Goal: Communication & Community: Answer question/provide support

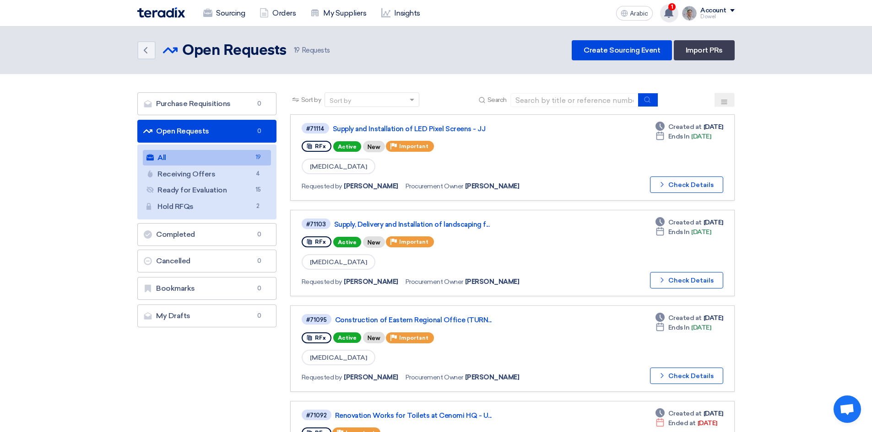
click at [673, 9] on font "1" at bounding box center [672, 7] width 2 height 6
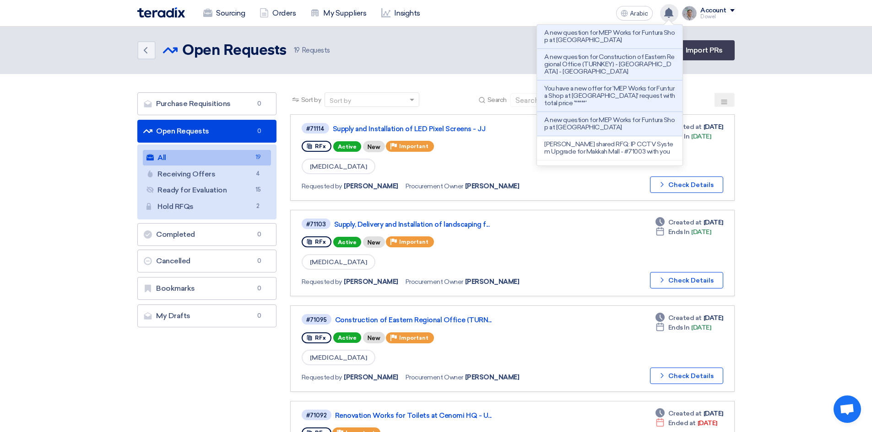
click at [464, 46] on div "Back Open Requests Open Requests 19 Requests Create Sourcing Event Import PRs" at bounding box center [435, 50] width 597 height 20
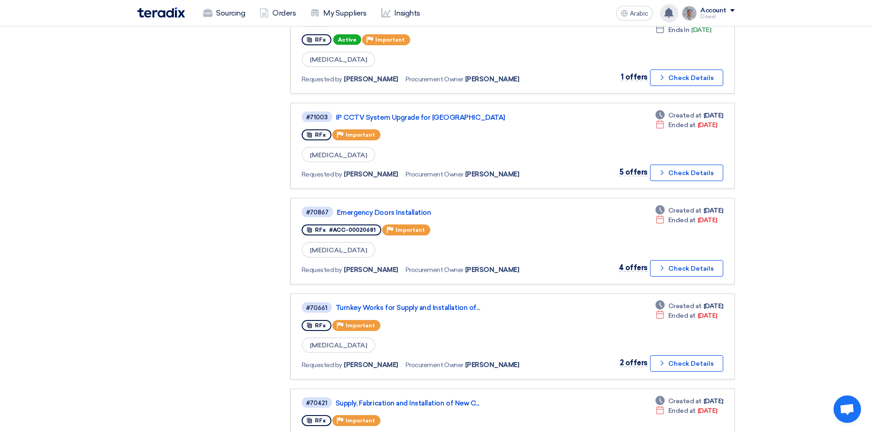
scroll to position [366, 0]
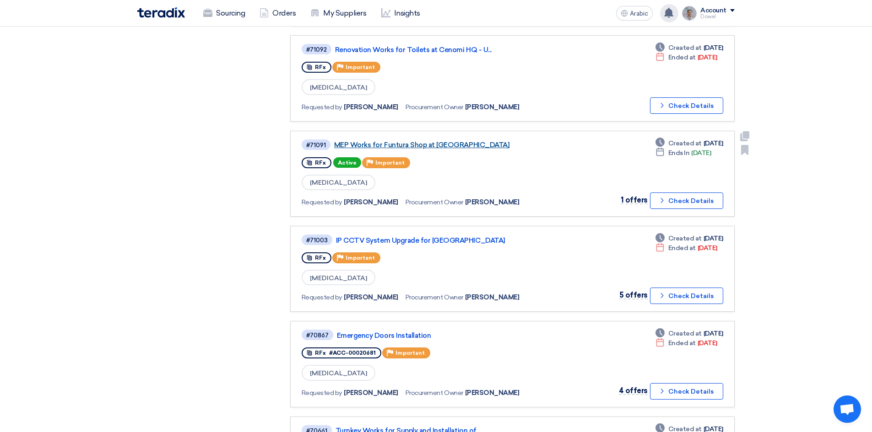
click at [445, 145] on font "MEP Works for Funtura Shop at [GEOGRAPHIC_DATA]" at bounding box center [421, 145] width 175 height 8
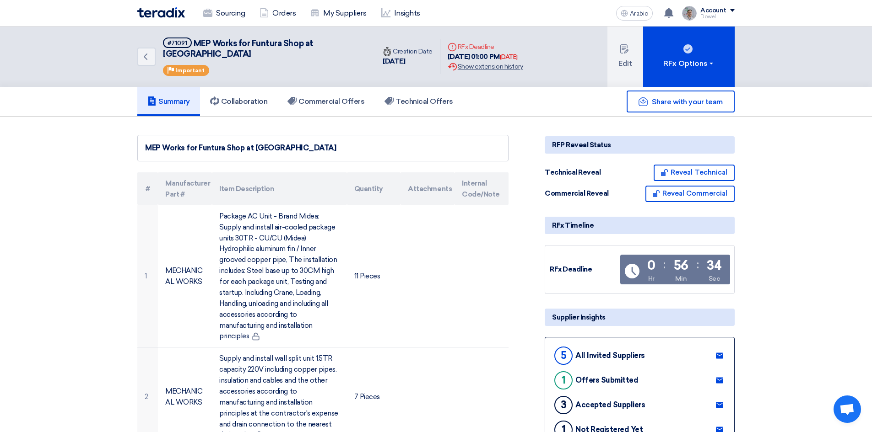
click at [484, 63] on font "Show extension history" at bounding box center [490, 67] width 65 height 8
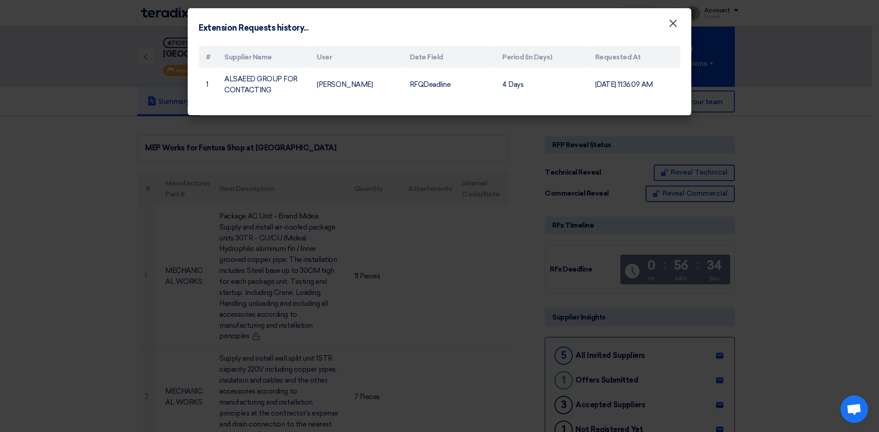
click at [675, 26] on font "×" at bounding box center [672, 25] width 9 height 18
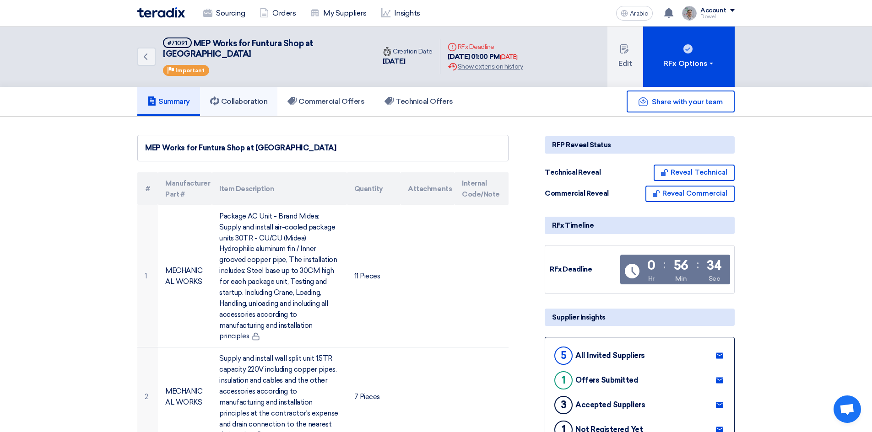
click at [258, 97] on font "Collaboration" at bounding box center [244, 101] width 47 height 9
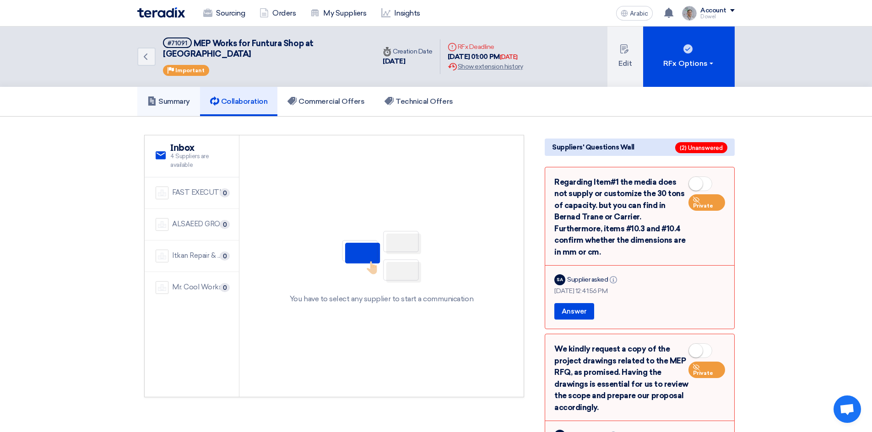
click at [161, 97] on font "Summary" at bounding box center [174, 101] width 32 height 9
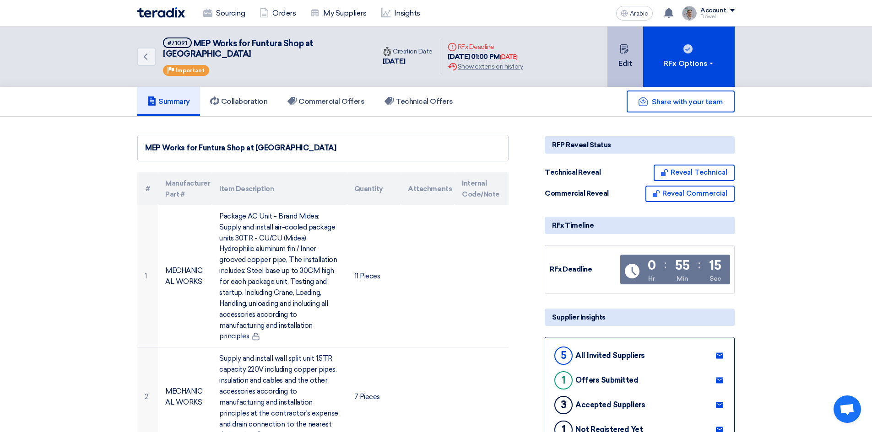
click at [624, 59] on font "Edit" at bounding box center [625, 63] width 14 height 9
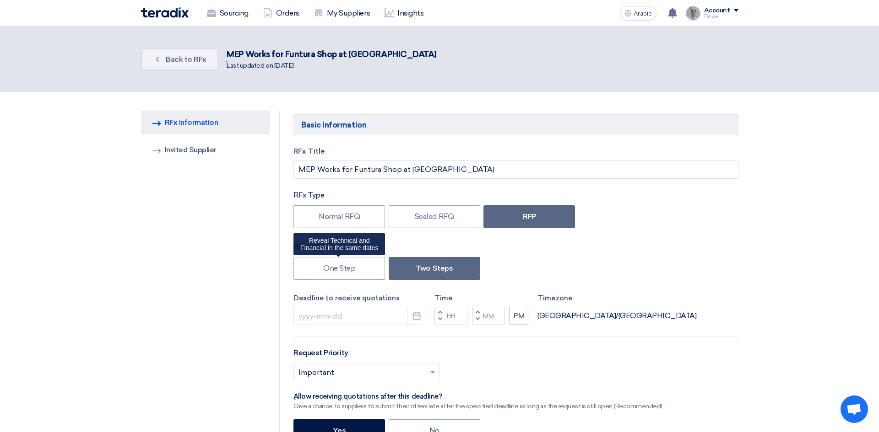
type input "[DATE]"
type input "01"
type input "00"
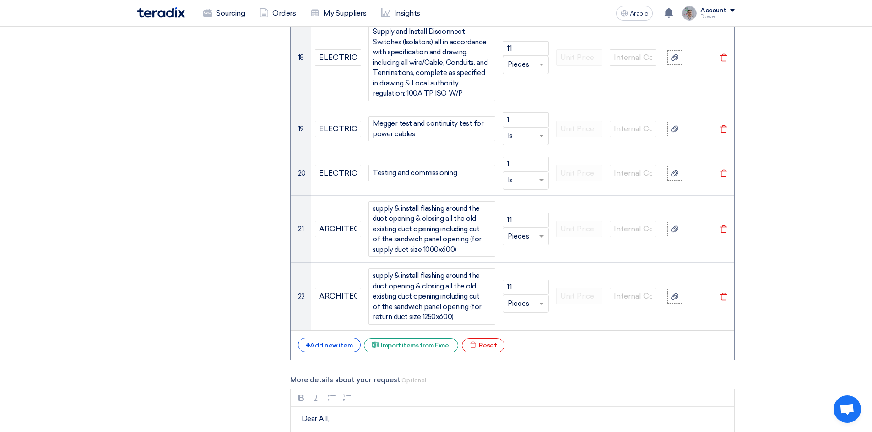
scroll to position [2517, 0]
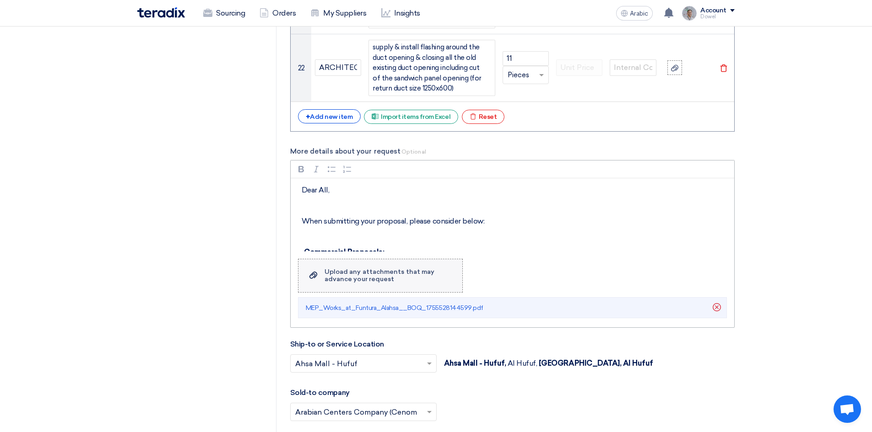
click at [344, 268] on font "Upload any attachments that may advance your request" at bounding box center [379, 275] width 110 height 15
click at [0, 0] on input "Upload a file Upload any attachments that may advance your request" at bounding box center [0, 0] width 0 height 0
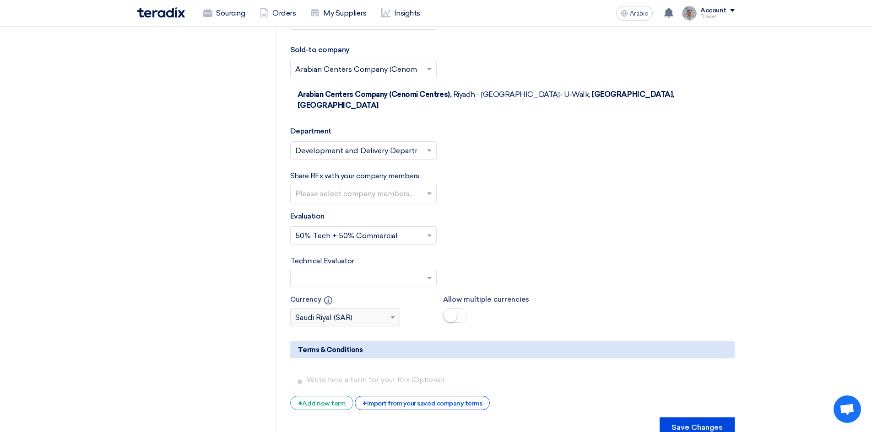
scroll to position [2837, 0]
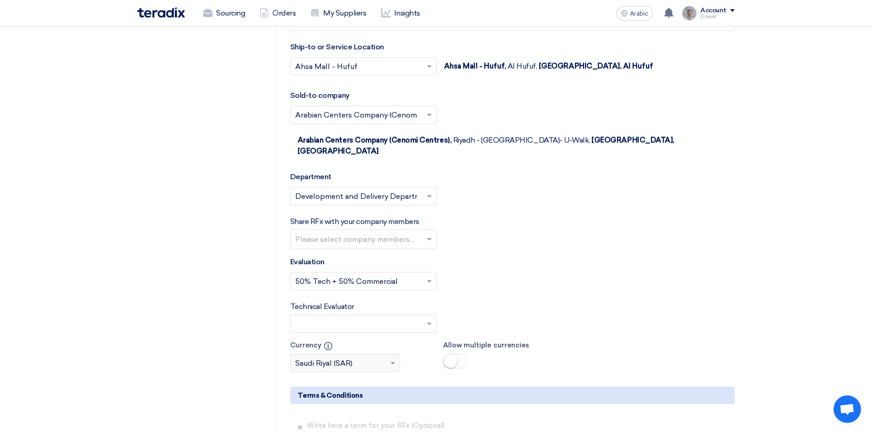
click at [429, 233] on input "text" at bounding box center [364, 240] width 139 height 15
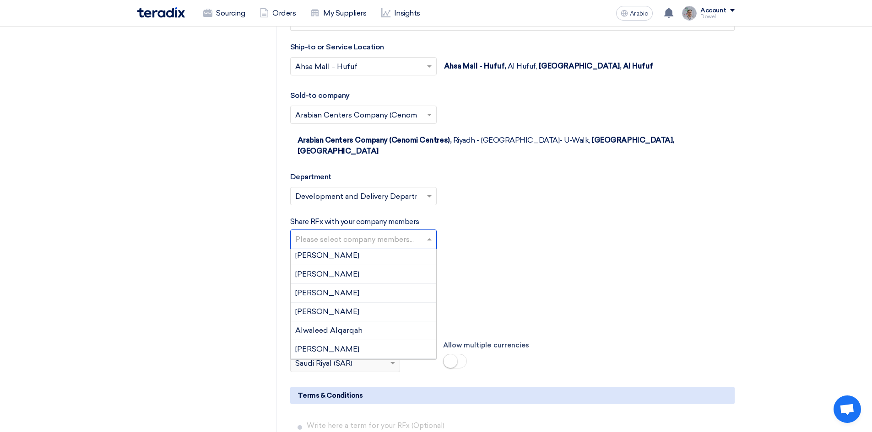
scroll to position [46, 0]
click at [345, 321] on font "[PERSON_NAME]" at bounding box center [327, 325] width 64 height 9
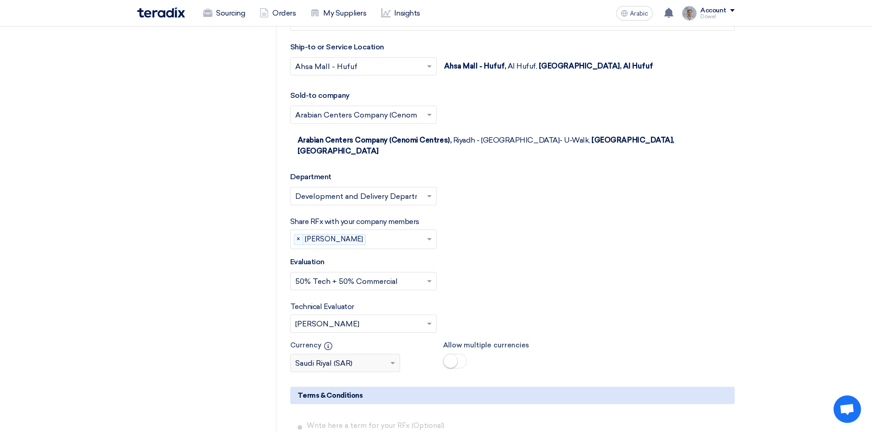
click at [383, 233] on input "text" at bounding box center [397, 240] width 57 height 15
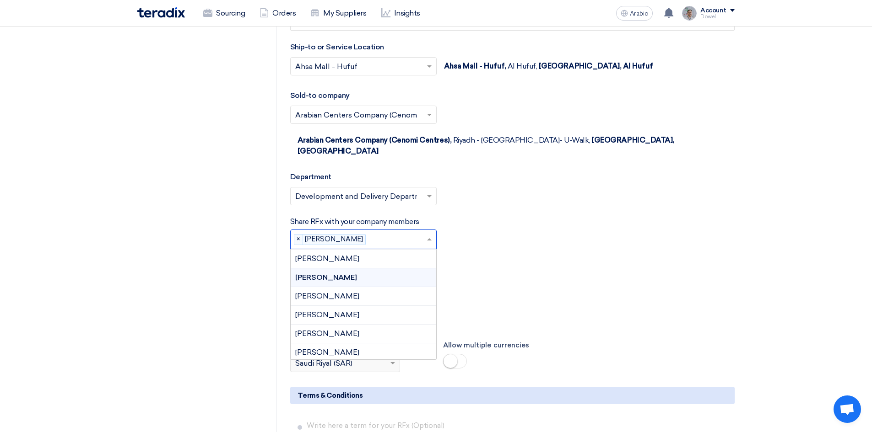
scroll to position [0, 0]
click at [357, 254] on font "[PERSON_NAME]" at bounding box center [327, 258] width 64 height 9
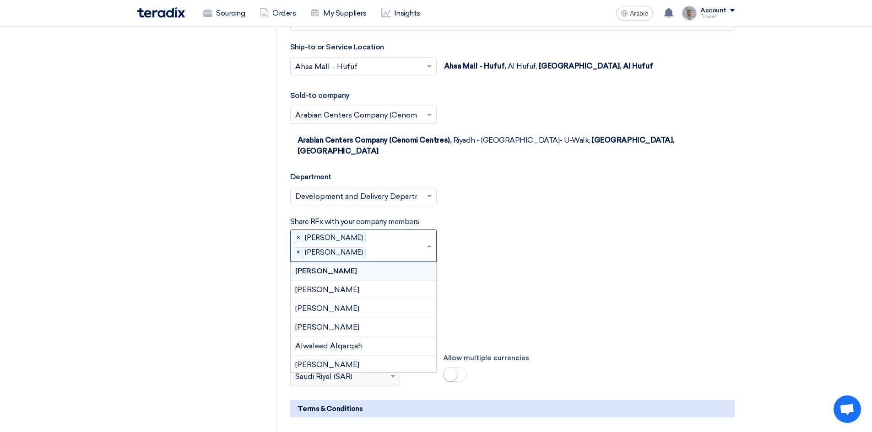
click at [385, 246] on input "text" at bounding box center [397, 253] width 57 height 15
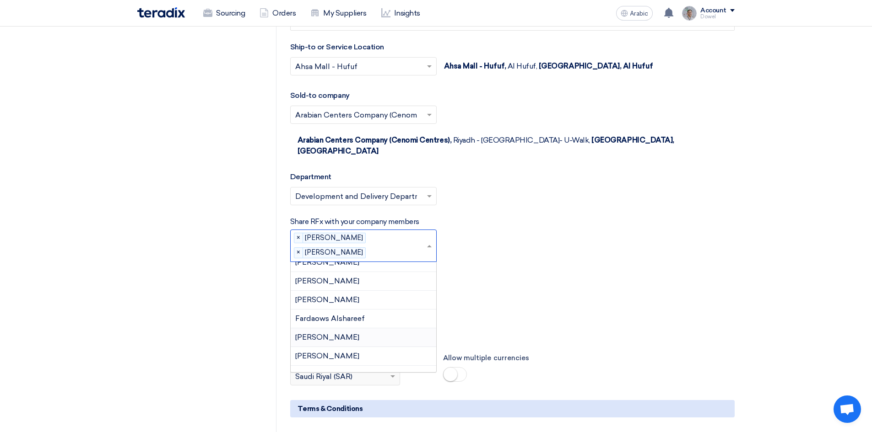
scroll to position [229, 0]
click at [360, 296] on div "[PERSON_NAME]" at bounding box center [364, 305] width 146 height 19
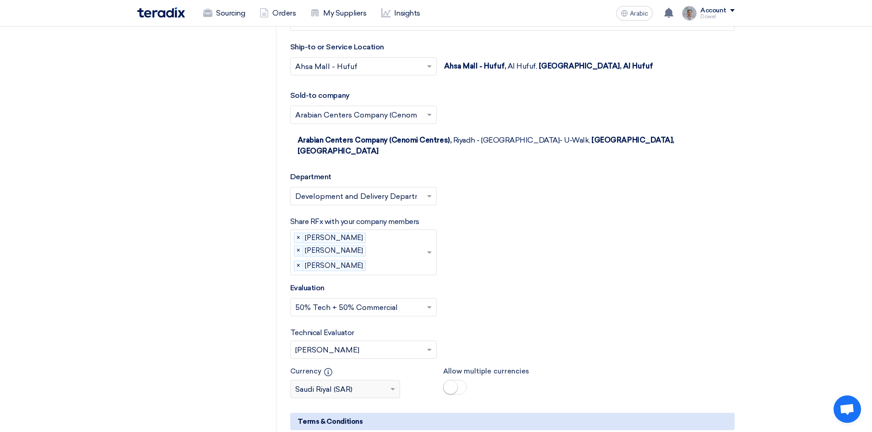
click at [392, 259] on input "text" at bounding box center [397, 266] width 57 height 15
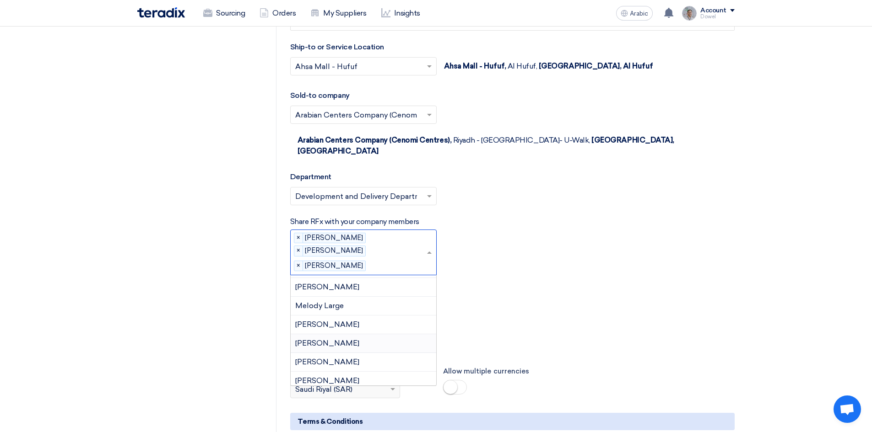
scroll to position [456, 0]
click at [366, 326] on div "[PERSON_NAME]" at bounding box center [364, 335] width 146 height 19
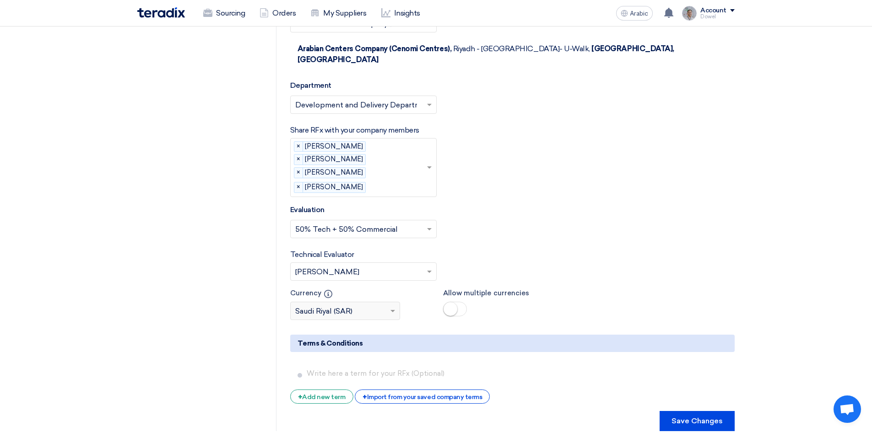
scroll to position [2974, 0]
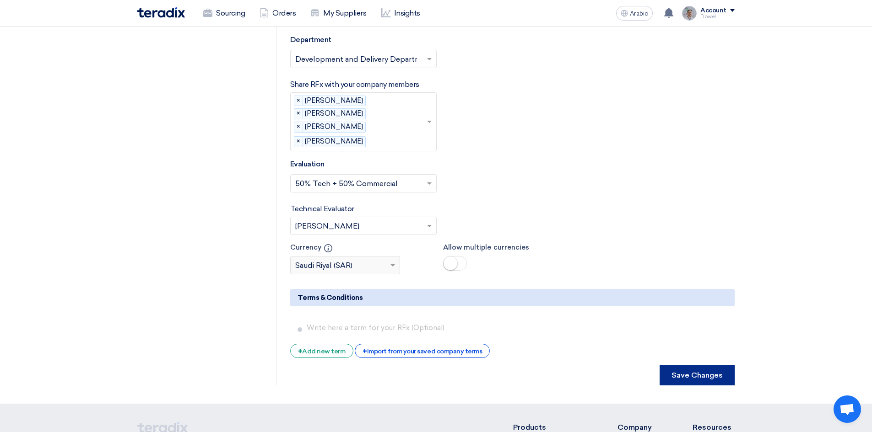
click at [686, 371] on font "Save Changes" at bounding box center [696, 375] width 51 height 9
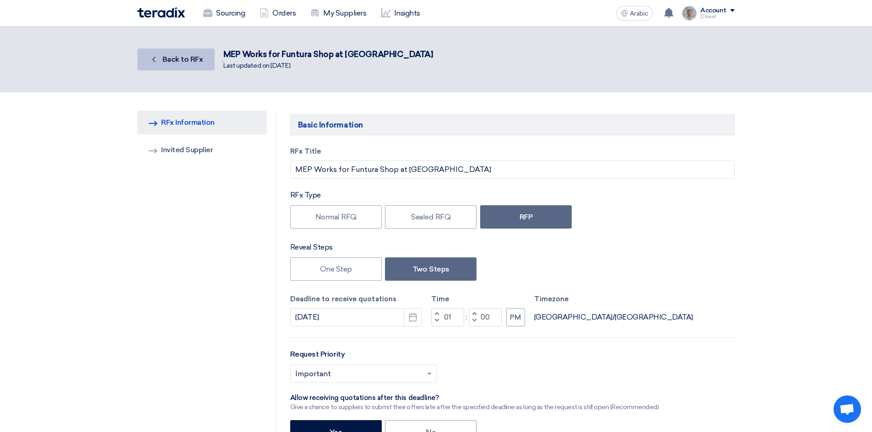
click at [184, 60] on font "Back to RFx" at bounding box center [182, 59] width 41 height 9
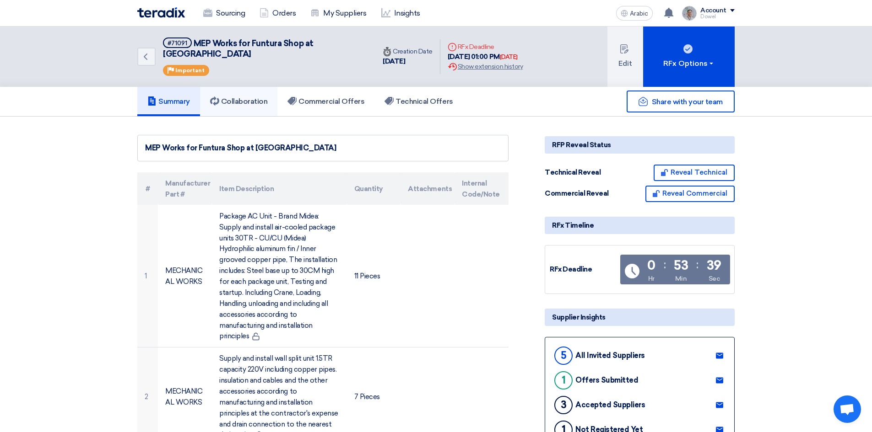
click at [249, 97] on font "Collaboration" at bounding box center [244, 101] width 47 height 9
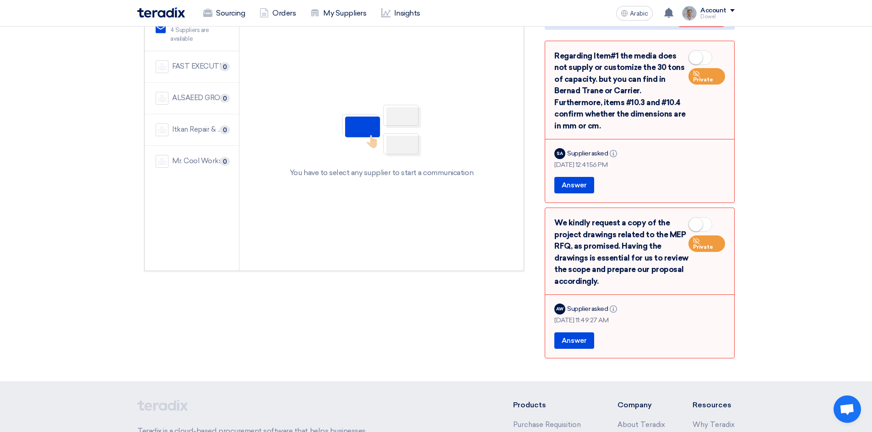
scroll to position [183, 0]
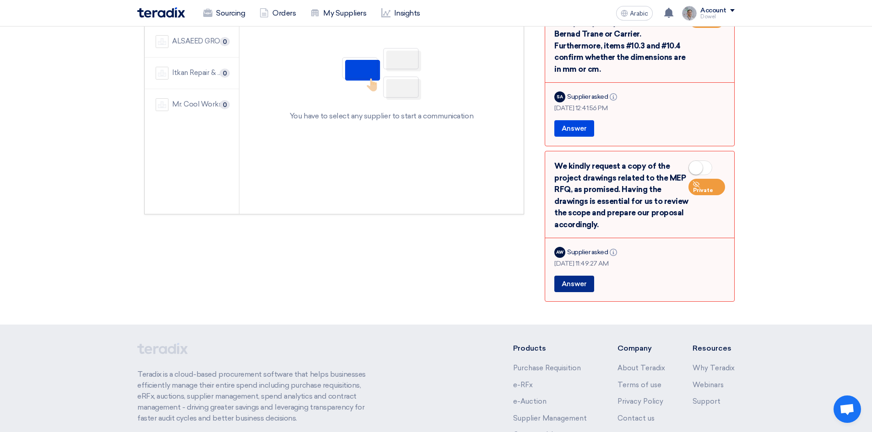
click at [577, 280] on font "Answer" at bounding box center [573, 284] width 25 height 8
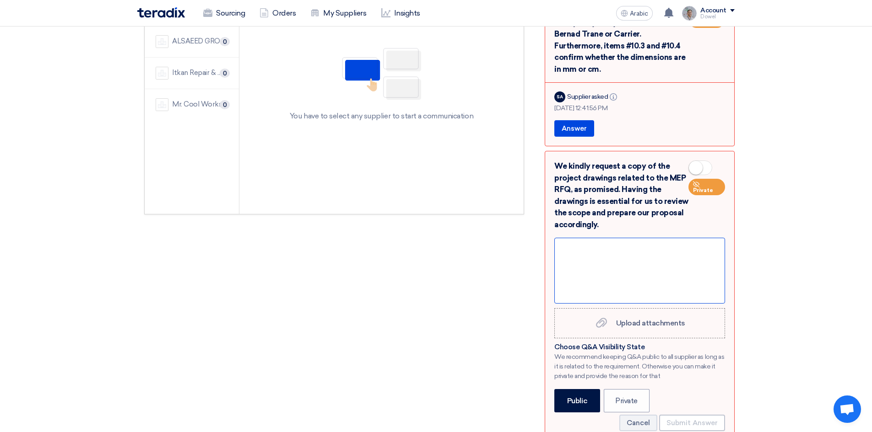
click at [598, 263] on div at bounding box center [639, 271] width 171 height 66
click at [608, 246] on div "Hello, The drawings are already uploaded in this RFP. You can donwnload it." at bounding box center [639, 271] width 171 height 66
click at [652, 249] on div "Hello, The drawings are already uploaded in this RFP. You can download it." at bounding box center [639, 271] width 171 height 66
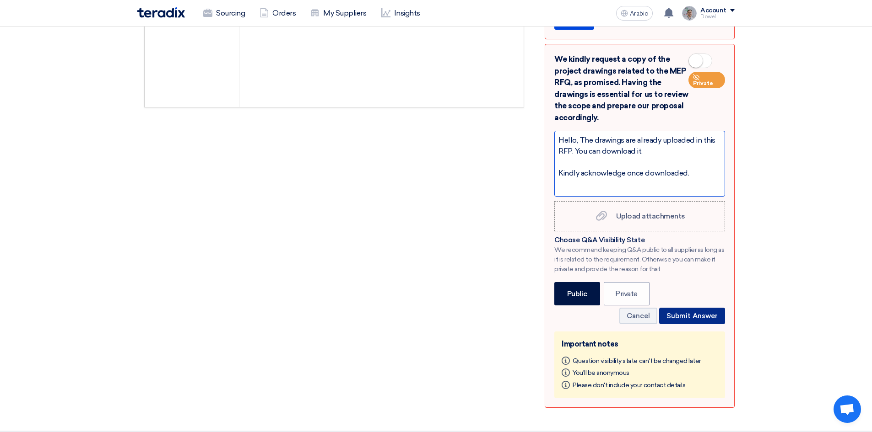
scroll to position [275, 0]
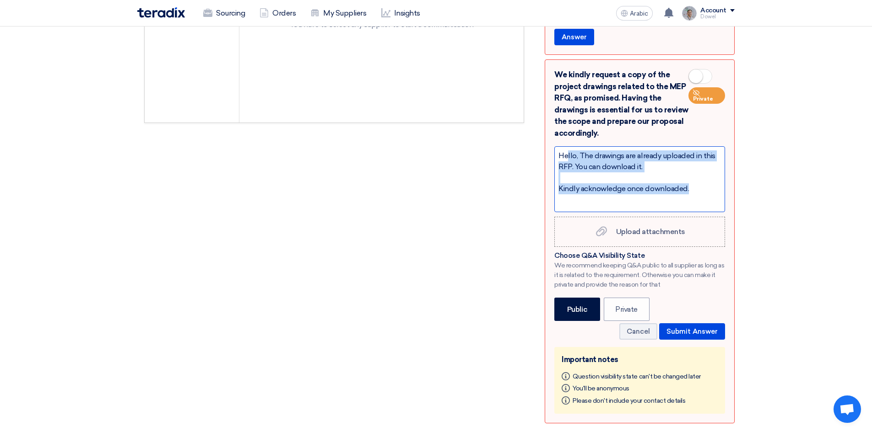
drag, startPoint x: 566, startPoint y: 149, endPoint x: 712, endPoint y: 177, distance: 148.2
click at [712, 177] on div "Hello, The drawings are already uploaded in this RFP. You can download it. Kind…" at bounding box center [639, 179] width 171 height 66
click at [702, 146] on div "Hello, The drawings are already uploaded in this RFP. You can download it. Kind…" at bounding box center [639, 179] width 171 height 66
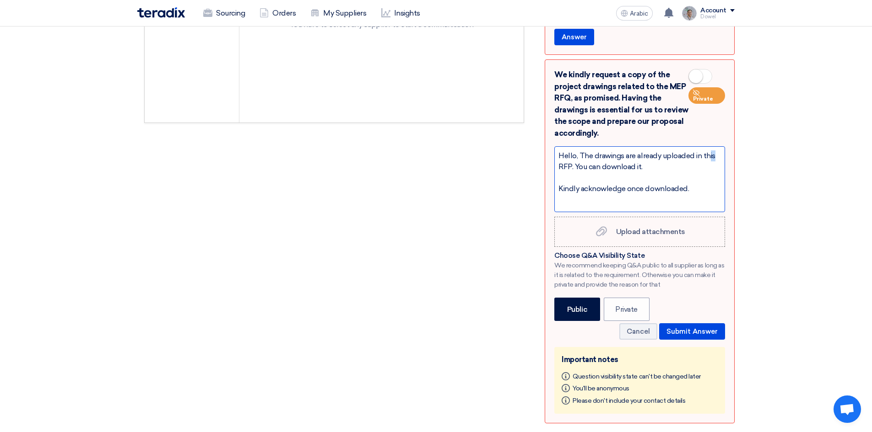
drag, startPoint x: 707, startPoint y: 144, endPoint x: 715, endPoint y: 145, distance: 7.8
click at [715, 146] on div "Hello, The drawings are already uploaded in this RFP. You can download it. Kind…" at bounding box center [639, 179] width 171 height 66
click at [574, 178] on div at bounding box center [639, 178] width 162 height 11
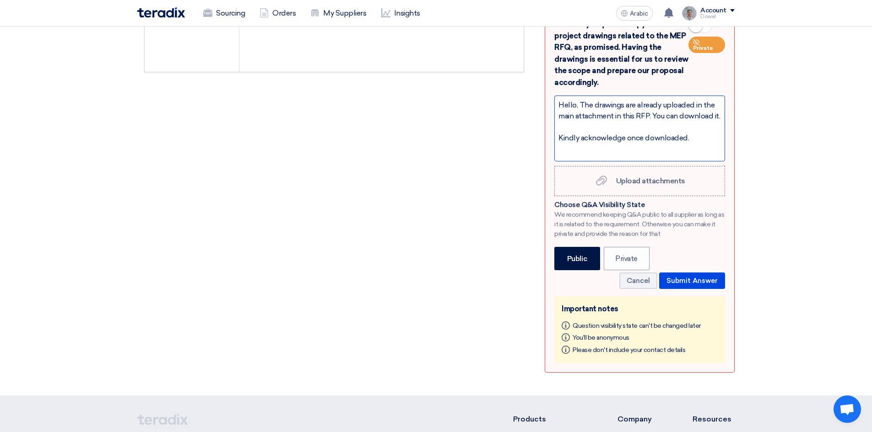
scroll to position [320, 0]
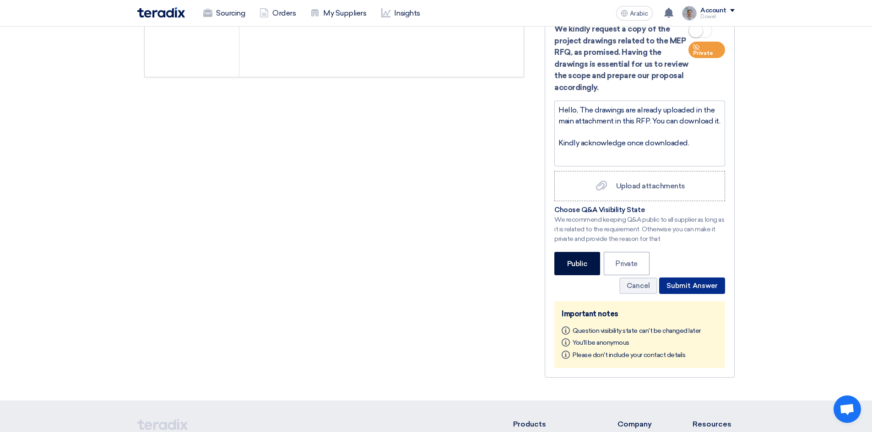
click at [695, 282] on font "Submit Answer" at bounding box center [691, 286] width 51 height 8
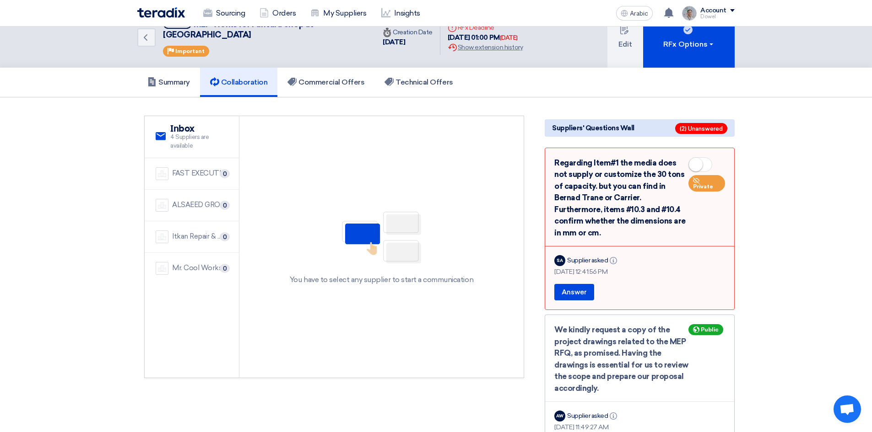
scroll to position [0, 0]
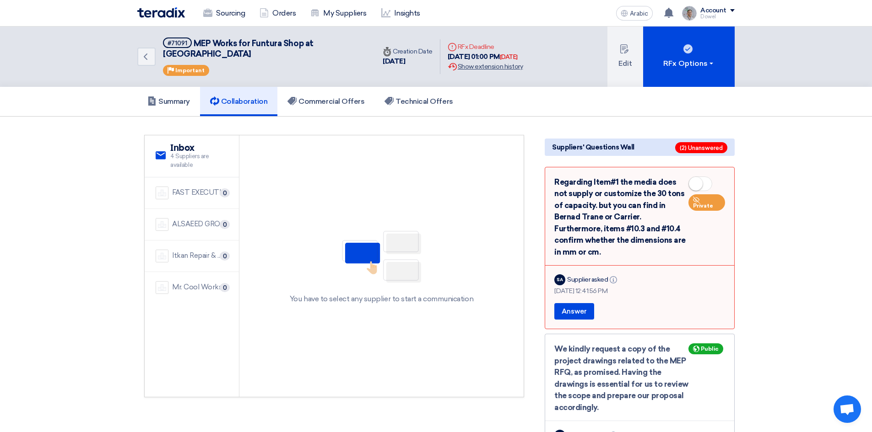
click at [489, 63] on font "Show extension history" at bounding box center [490, 67] width 65 height 8
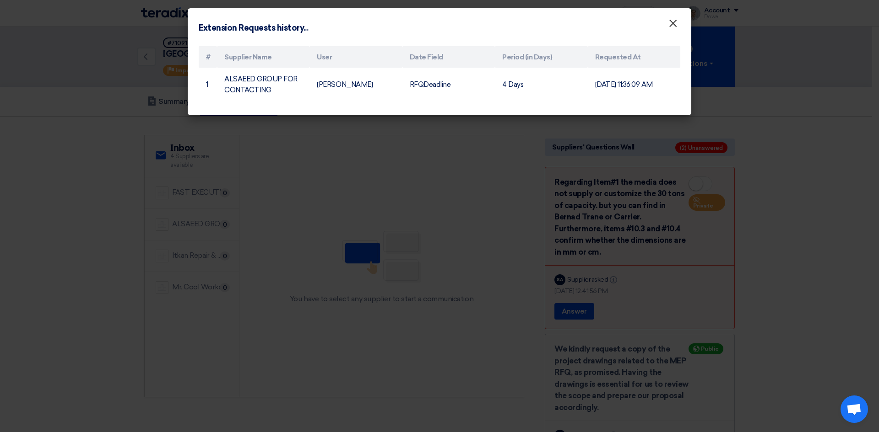
click at [671, 25] on font "×" at bounding box center [672, 25] width 9 height 18
